Goal: Task Accomplishment & Management: Complete application form

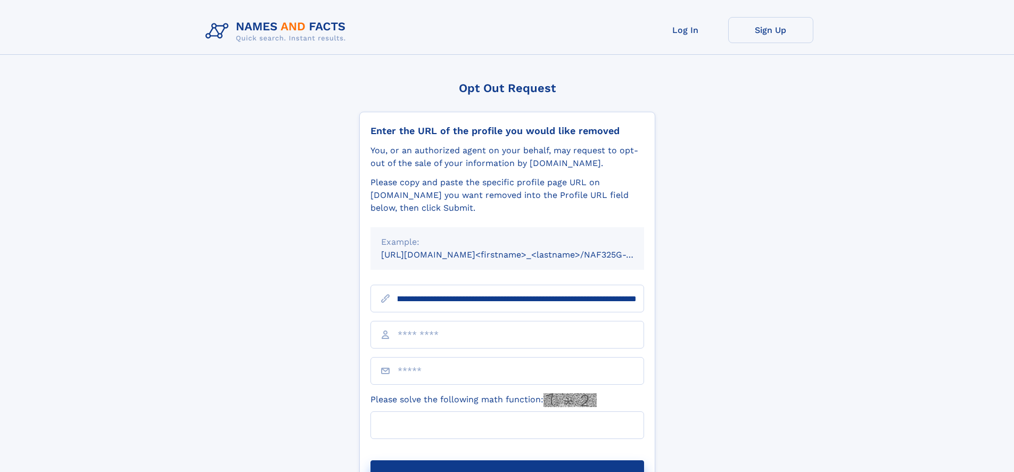
scroll to position [0, 119]
type input "**********"
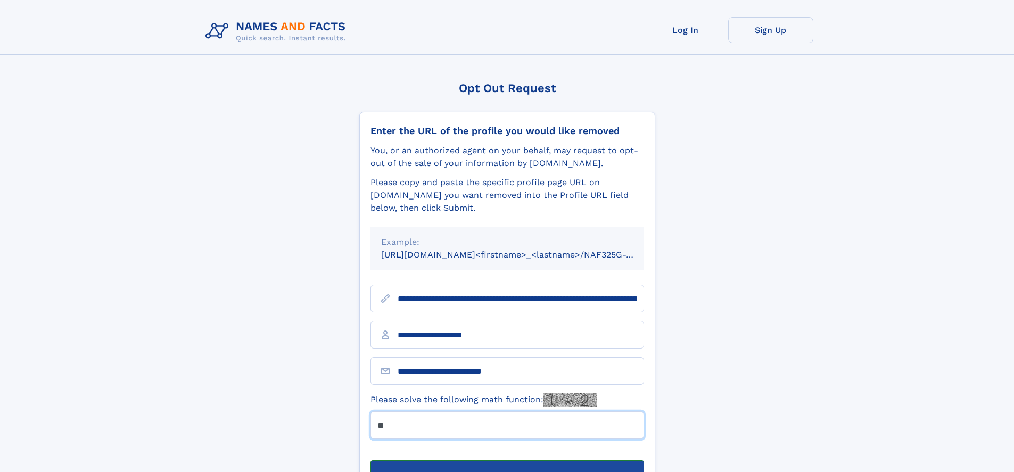
type input "**"
click at [507, 460] on button "Submit Opt Out Request" at bounding box center [508, 477] width 274 height 34
